Goal: Task Accomplishment & Management: Use online tool/utility

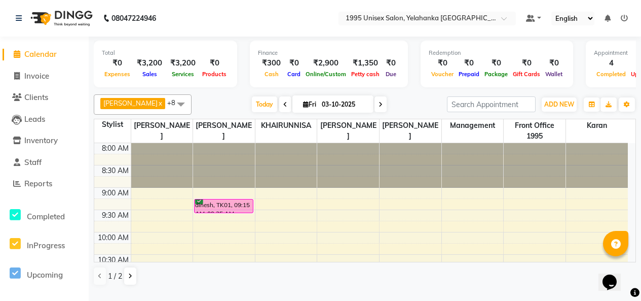
scroll to position [441, 0]
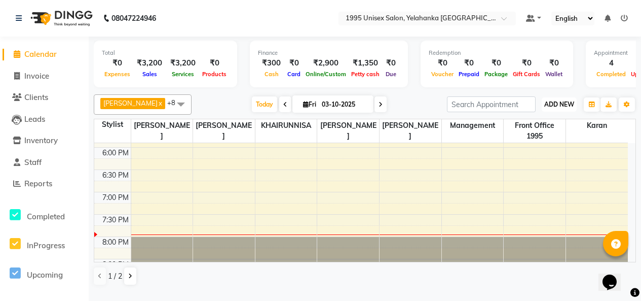
click at [565, 108] on span "ADD NEW" at bounding box center [559, 104] width 30 height 8
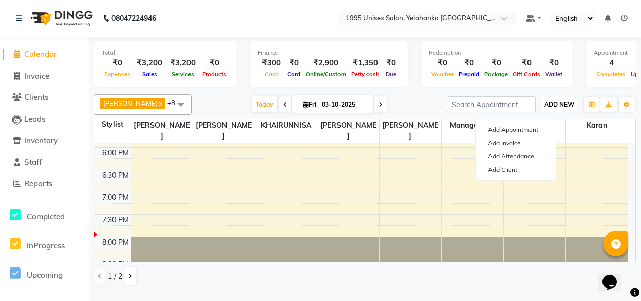
click at [558, 108] on span "ADD NEW" at bounding box center [559, 104] width 30 height 8
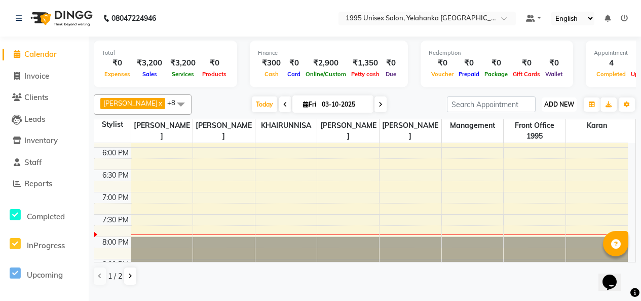
click at [562, 108] on span "ADD NEW" at bounding box center [559, 104] width 30 height 8
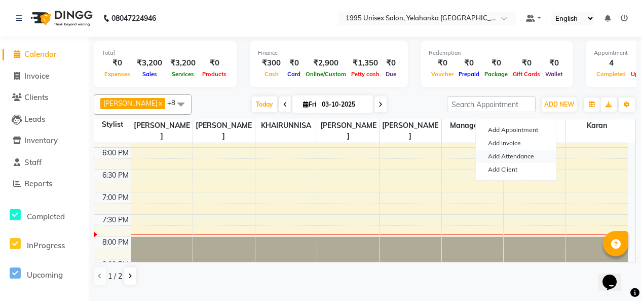
click at [514, 161] on link "Add Attendance" at bounding box center [516, 156] width 80 height 13
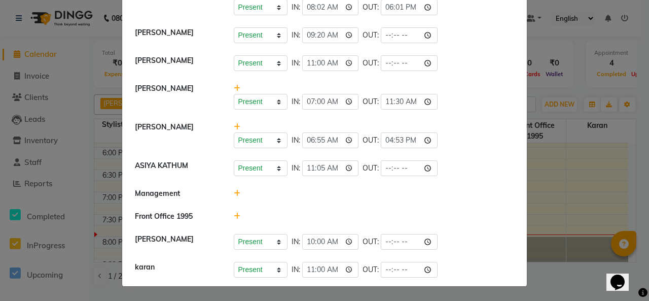
scroll to position [262, 0]
click at [430, 234] on input "time" at bounding box center [409, 242] width 57 height 16
click at [429, 234] on input "20:03" at bounding box center [409, 242] width 57 height 16
type input "20:05"
click at [430, 234] on input "20:05" at bounding box center [409, 242] width 57 height 16
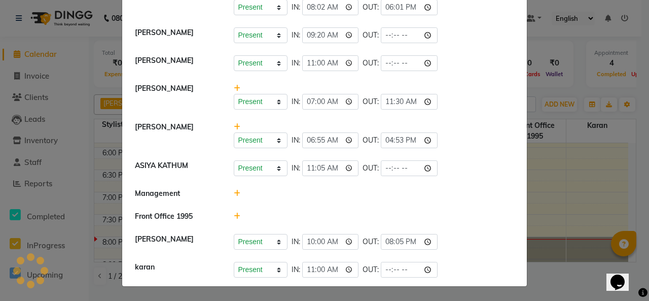
click at [459, 234] on div "Present Absent Late Half Day Weekly Off IN: 10:00 OUT: 20:05" at bounding box center [374, 242] width 281 height 16
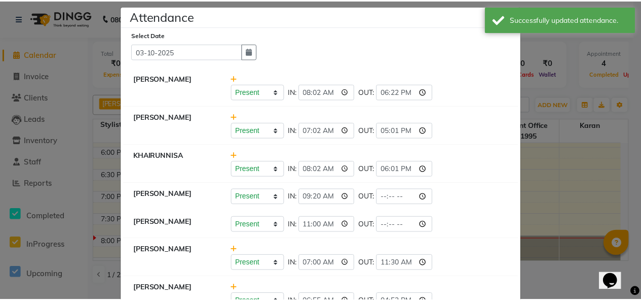
scroll to position [0, 0]
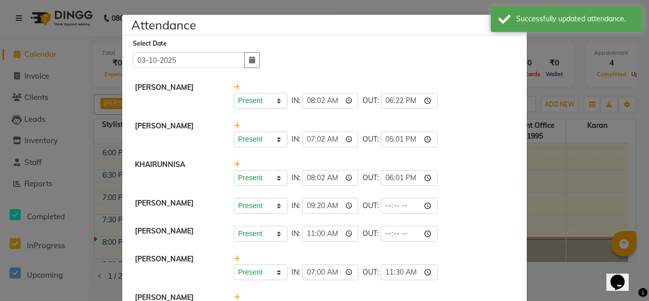
click at [585, 199] on ngb-modal-window "Attendance × Select Date [DATE] [PERSON_NAME] Present Absent Late Half Day Week…" at bounding box center [324, 150] width 649 height 301
